Goal: Task Accomplishment & Management: Use online tool/utility

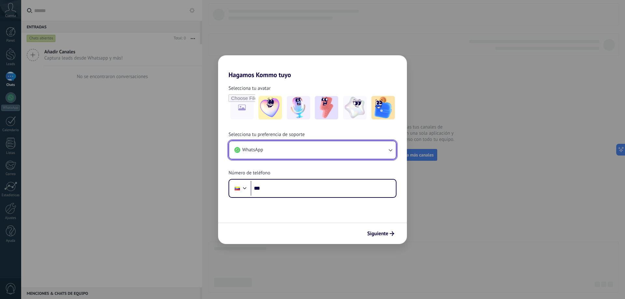
click at [282, 153] on button "WhatsApp" at bounding box center [312, 150] width 167 height 18
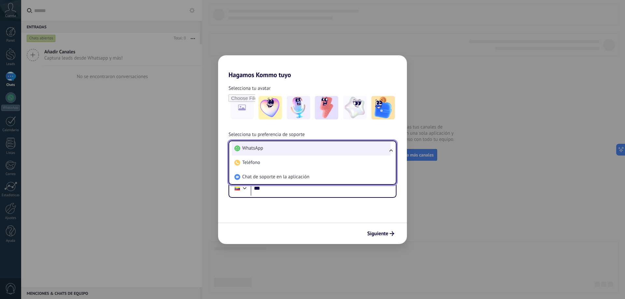
click at [269, 147] on li "WhatsApp" at bounding box center [311, 148] width 159 height 14
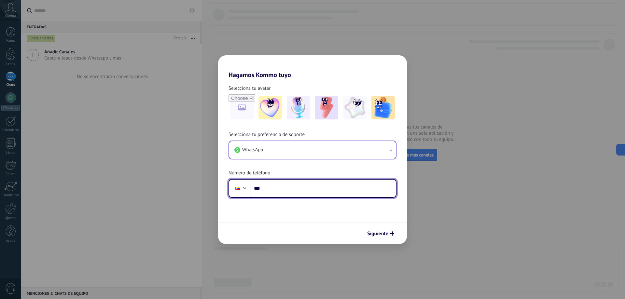
click at [272, 188] on input "***" at bounding box center [323, 188] width 145 height 15
type input "**********"
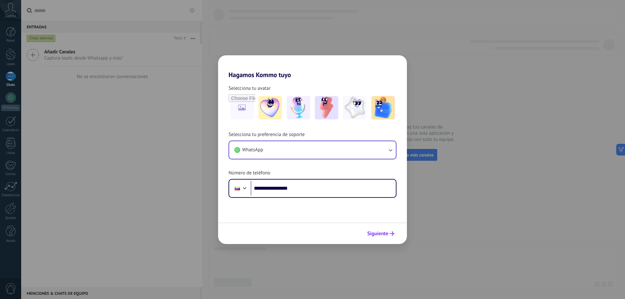
click at [385, 233] on span "Siguiente" at bounding box center [377, 234] width 21 height 5
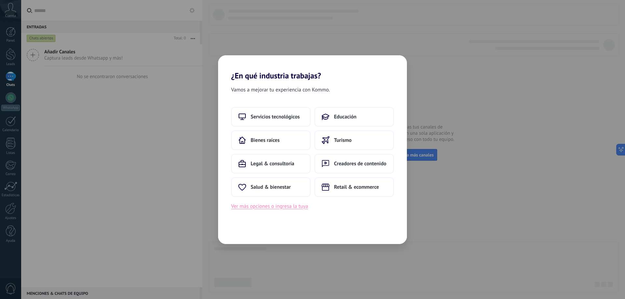
click at [289, 204] on button "Ver más opciones o ingresa la tuya" at bounding box center [269, 206] width 77 height 8
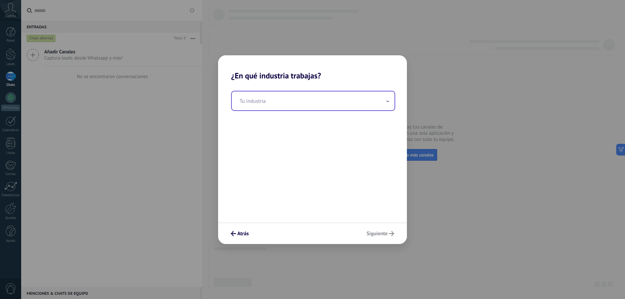
click at [318, 101] on input "text" at bounding box center [313, 100] width 163 height 19
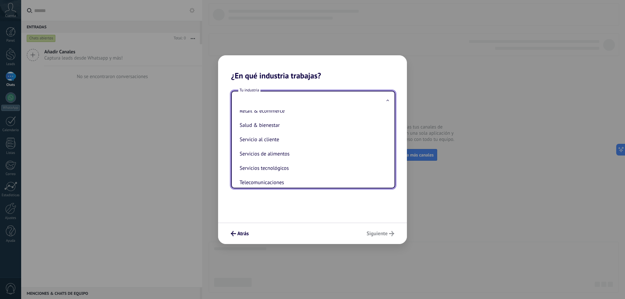
scroll to position [141, 0]
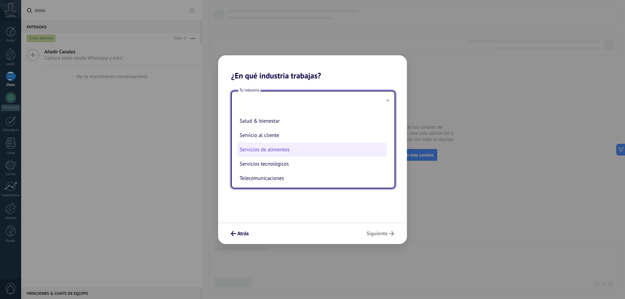
click at [290, 152] on li "Servicios de alimentos" at bounding box center [312, 150] width 150 height 14
type input "**********"
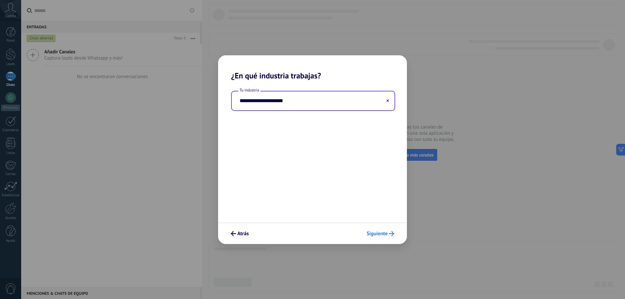
click at [379, 233] on span "Siguiente" at bounding box center [377, 234] width 21 height 5
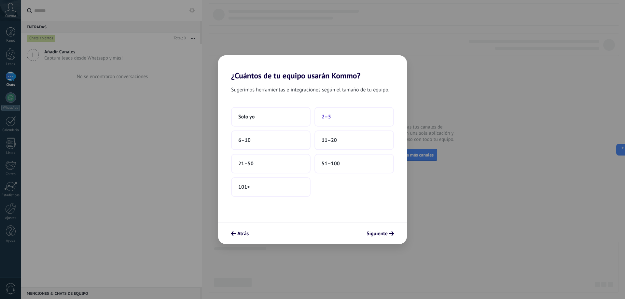
click at [342, 115] on button "2–5" at bounding box center [354, 117] width 79 height 20
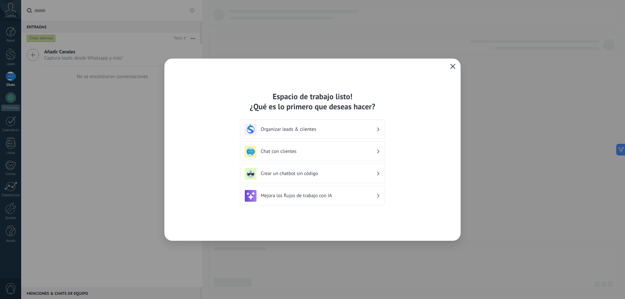
click at [331, 150] on h3 "Chat con clientes" at bounding box center [319, 151] width 116 height 6
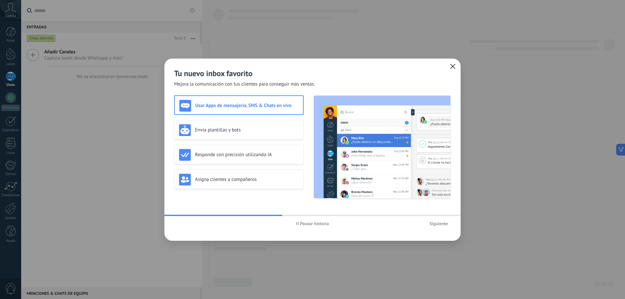
click at [271, 107] on h3 "Usar Apps de mensajería, SMS & Chats en vivo" at bounding box center [246, 106] width 103 height 6
click at [273, 104] on h3 "Usar Apps de mensajería, SMS & Chats en vivo" at bounding box center [246, 106] width 103 height 6
click at [274, 104] on h3 "Usar Apps de mensajería, SMS & Chats en vivo" at bounding box center [246, 106] width 103 height 6
click at [282, 105] on h3 "Usar Apps de mensajería, SMS & Chats en vivo" at bounding box center [246, 106] width 103 height 6
click at [442, 225] on span "Siguiente" at bounding box center [438, 223] width 19 height 5
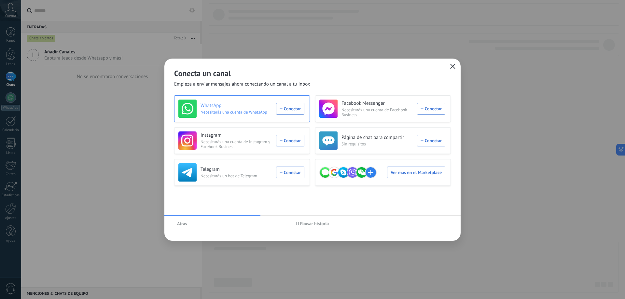
click at [290, 110] on div "WhatsApp Necesitarás una cuenta de WhatsApp Conectar" at bounding box center [241, 109] width 126 height 18
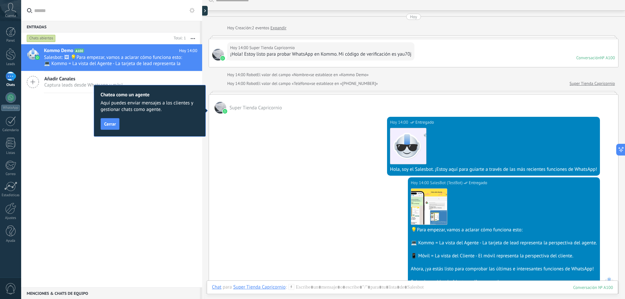
scroll to position [98, 0]
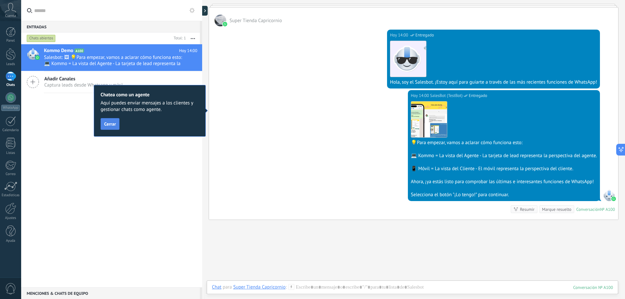
click at [110, 121] on button "Cerrar" at bounding box center [110, 124] width 19 height 12
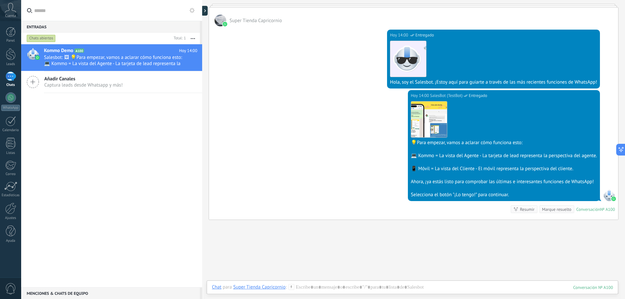
click at [101, 87] on span "Captura leads desde Whatsapp y más!" at bounding box center [83, 85] width 78 height 6
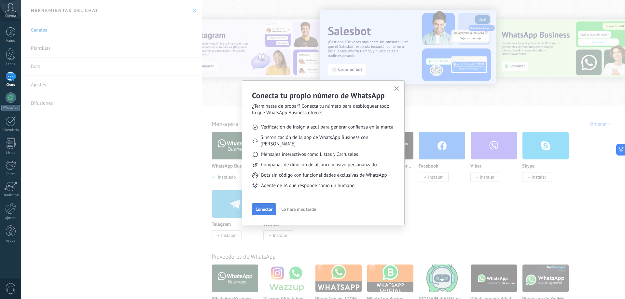
click at [259, 207] on span "Conectar" at bounding box center [264, 209] width 17 height 5
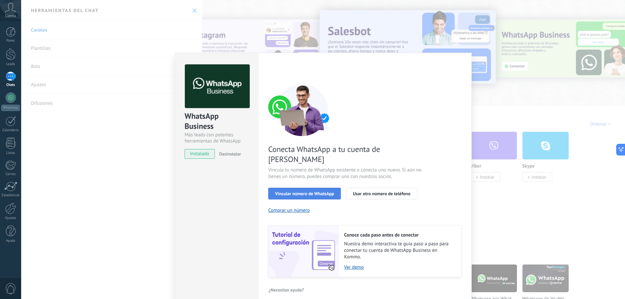
click at [330, 191] on span "Vincular número de WhatsApp" at bounding box center [304, 193] width 59 height 5
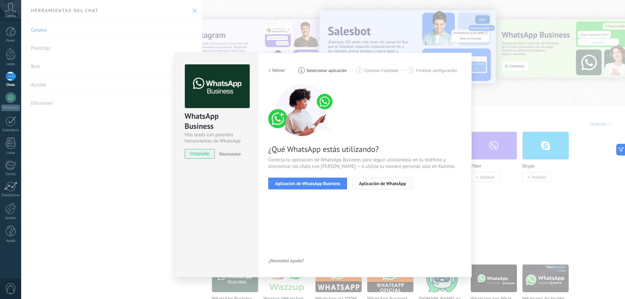
click at [389, 180] on button "Aplicación de WhatsApp" at bounding box center [382, 184] width 61 height 12
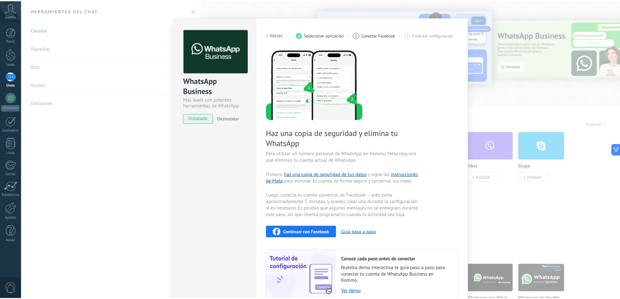
scroll to position [65, 0]
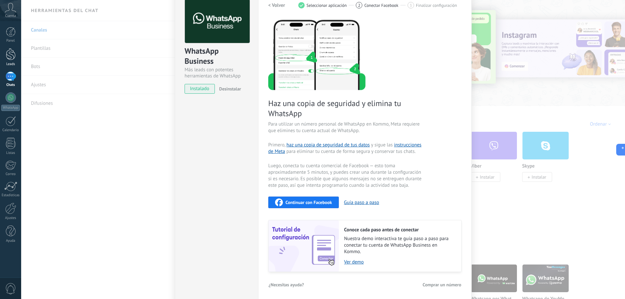
click at [10, 56] on div at bounding box center [11, 54] width 10 height 12
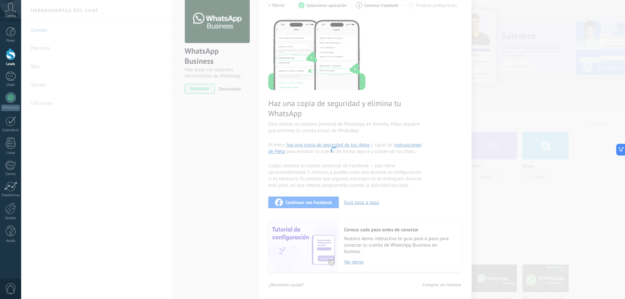
click at [358, 112] on body ".abccls-1,.abccls-2{fill-rule:evenodd}.abccls-2{fill:#fff} .abfcls-1{fill:none}…" at bounding box center [312, 149] width 625 height 299
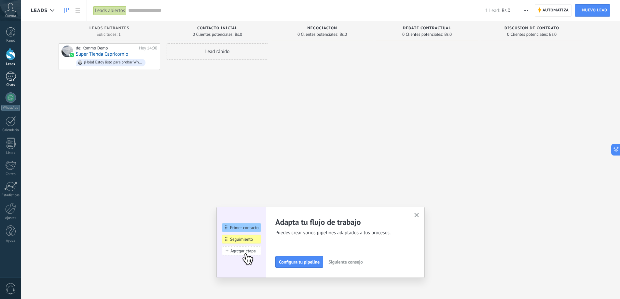
click at [13, 84] on div "Chats" at bounding box center [10, 85] width 19 height 4
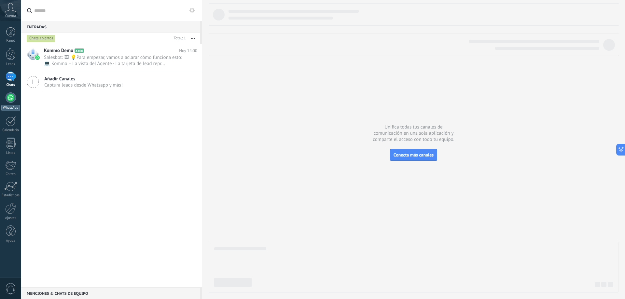
click at [13, 97] on div at bounding box center [11, 97] width 10 height 10
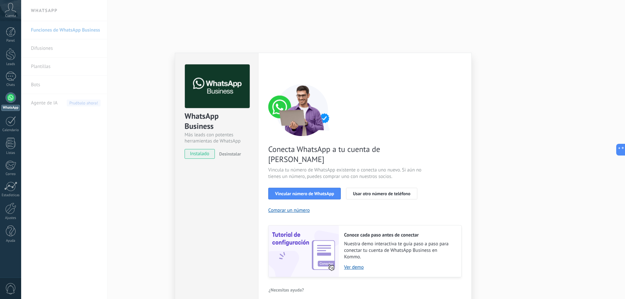
click at [406, 34] on div "WhatsApp Business Más leads con potentes herramientas de WhatsApp instalado Des…" at bounding box center [323, 149] width 604 height 299
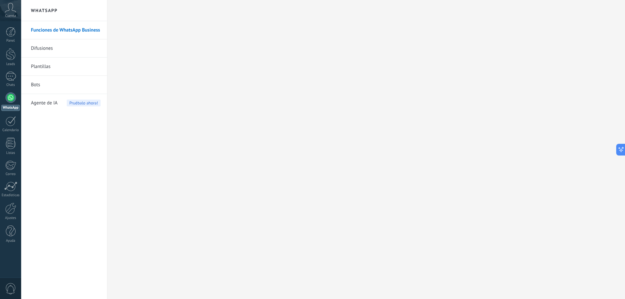
click at [49, 49] on link "Difusiones" at bounding box center [66, 48] width 70 height 18
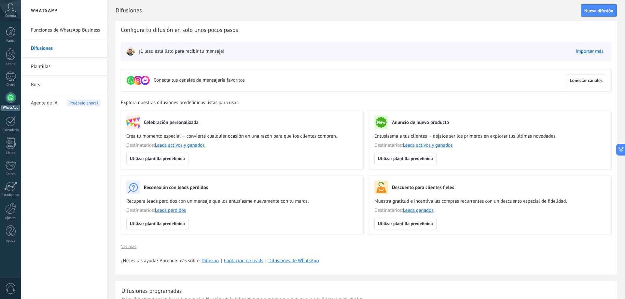
click at [53, 29] on link "Funciones de WhatsApp Business" at bounding box center [66, 30] width 70 height 18
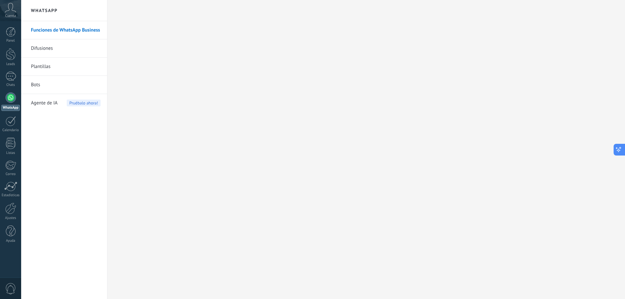
click at [621, 149] on icon at bounding box center [618, 149] width 7 height 7
type textarea "**********"
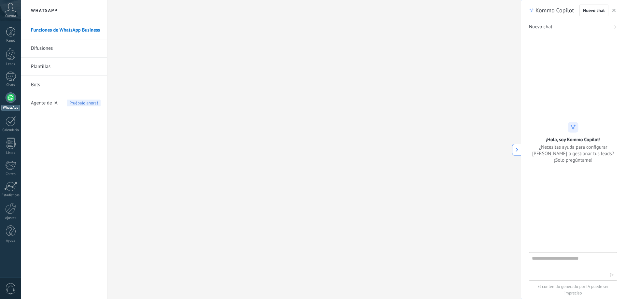
click at [515, 149] on icon at bounding box center [517, 149] width 5 height 5
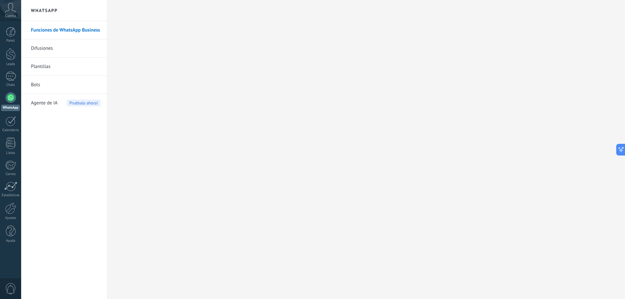
click at [56, 101] on span "Agente de IA" at bounding box center [44, 103] width 27 height 18
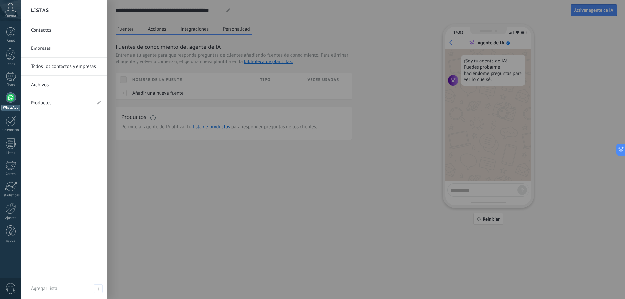
click at [42, 25] on link "Contactos" at bounding box center [66, 30] width 70 height 18
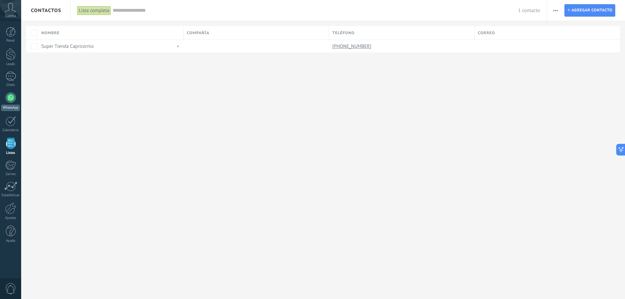
click at [11, 99] on div at bounding box center [11, 97] width 10 height 10
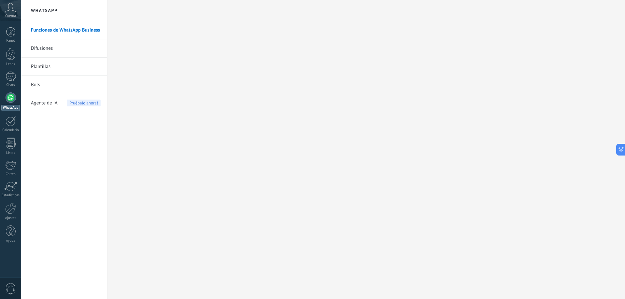
click at [48, 68] on link "Plantillas" at bounding box center [66, 67] width 70 height 18
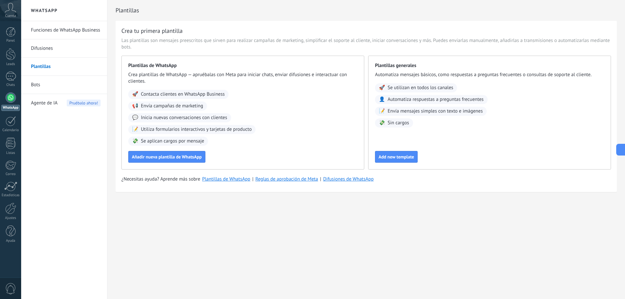
click at [48, 27] on link "Funciones de WhatsApp Business" at bounding box center [66, 30] width 70 height 18
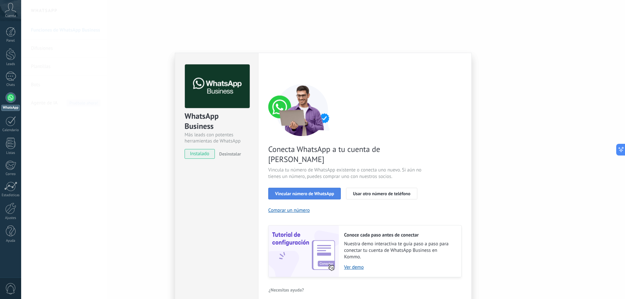
click at [307, 191] on span "Vincular número de WhatsApp" at bounding box center [304, 193] width 59 height 5
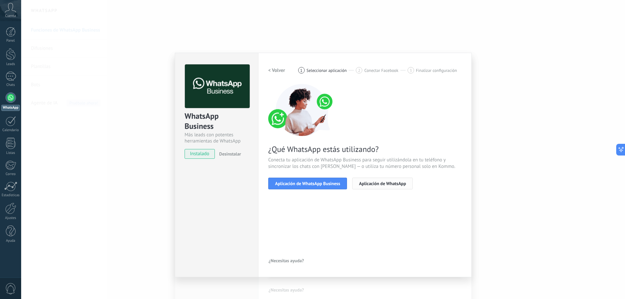
click at [378, 186] on span "Aplicación de WhatsApp" at bounding box center [382, 183] width 47 height 5
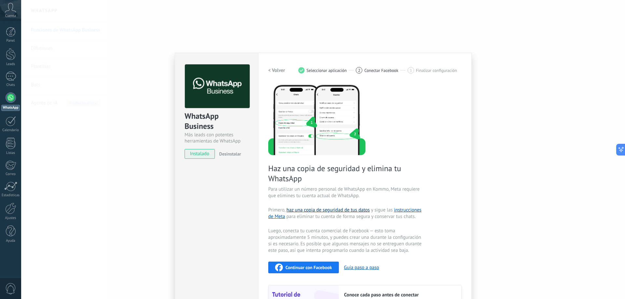
click at [343, 211] on link "haz una copia de seguridad de tus datos" at bounding box center [328, 210] width 83 height 6
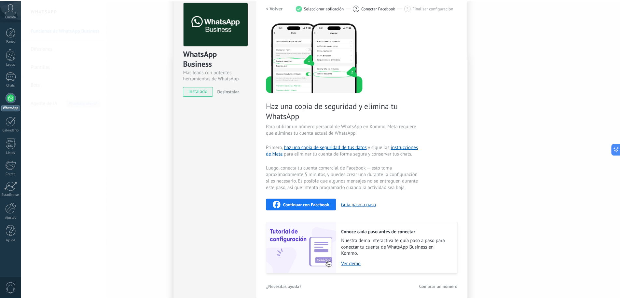
scroll to position [64, 0]
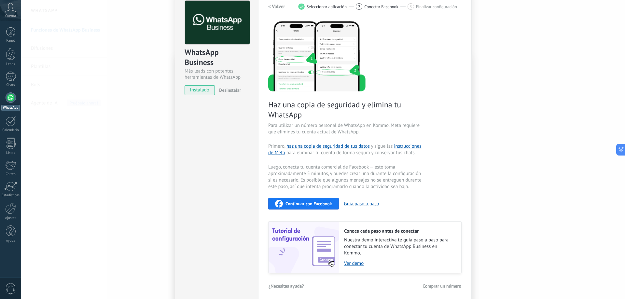
click at [201, 90] on span "instalado" at bounding box center [200, 90] width 30 height 10
click at [305, 203] on span "Continuar con Facebook" at bounding box center [309, 204] width 47 height 5
click at [349, 264] on link "Ver demo" at bounding box center [399, 263] width 111 height 6
click at [304, 200] on div "Continuar con Facebook" at bounding box center [303, 204] width 57 height 8
click at [15, 33] on div at bounding box center [11, 32] width 10 height 10
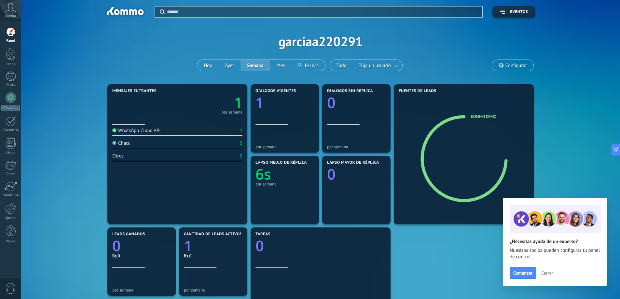
click at [12, 13] on div "Cuenta" at bounding box center [10, 10] width 21 height 21
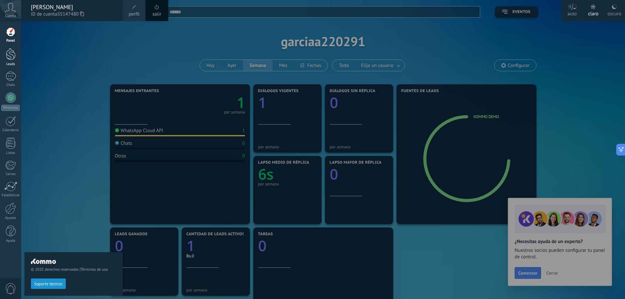
click at [12, 56] on div at bounding box center [11, 54] width 10 height 12
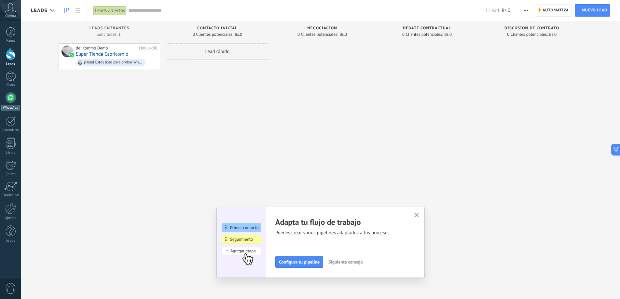
click at [10, 93] on div at bounding box center [11, 97] width 10 height 10
